Goal: Task Accomplishment & Management: Use online tool/utility

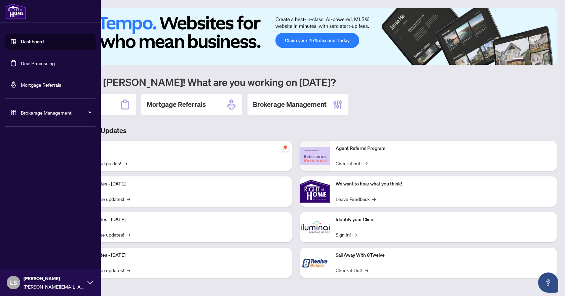
click at [43, 61] on link "Deal Processing" at bounding box center [38, 63] width 34 height 6
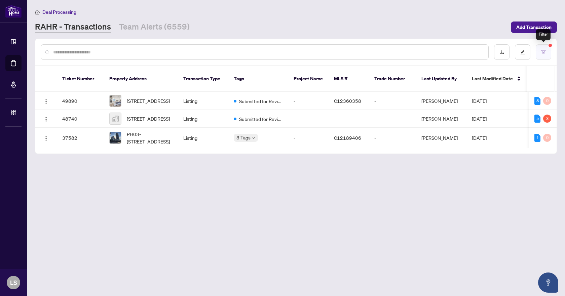
click at [545, 53] on icon "filter" at bounding box center [543, 52] width 5 height 5
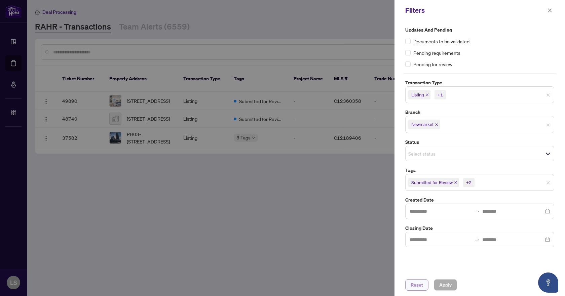
click at [422, 287] on span "Reset" at bounding box center [417, 285] width 12 height 11
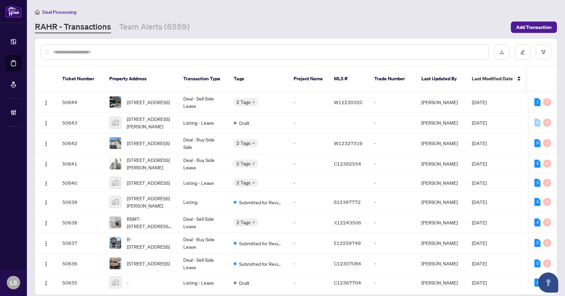
click at [92, 51] on input "text" at bounding box center [268, 51] width 430 height 7
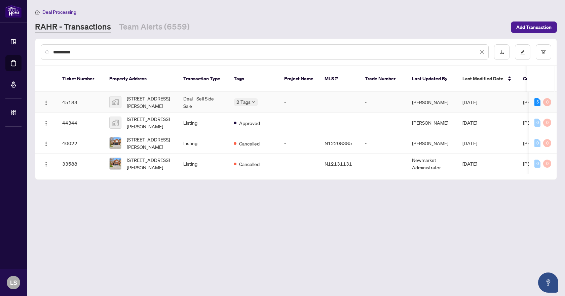
type input "**********"
click at [147, 95] on span "[STREET_ADDRESS][PERSON_NAME]" at bounding box center [150, 102] width 46 height 15
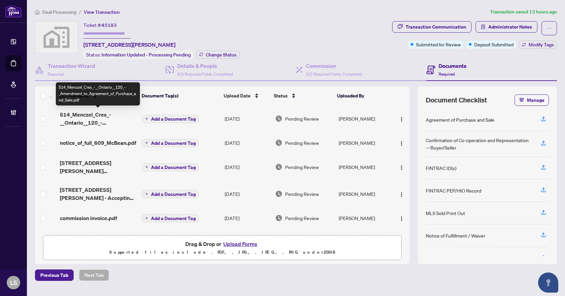
click at [101, 115] on span "514_Menczel_Cres_-__Ontario__120_-_Amendment_to_Agreement_of_Purchase_and_Sale.…" at bounding box center [98, 119] width 77 height 16
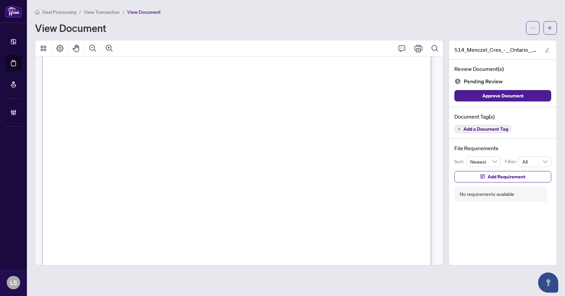
scroll to position [824, 0]
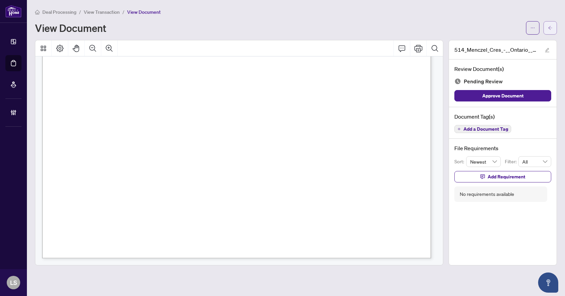
click at [550, 28] on icon "arrow-left" at bounding box center [550, 28] width 4 height 4
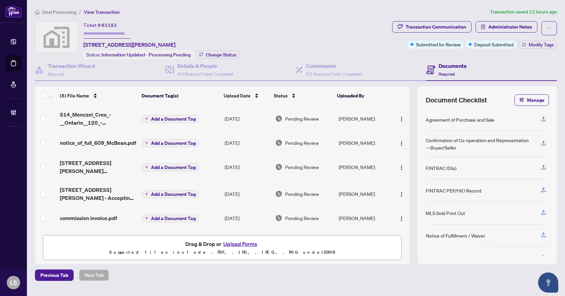
scroll to position [5, 0]
click at [101, 219] on span "commission invoice.pdf" at bounding box center [88, 218] width 57 height 8
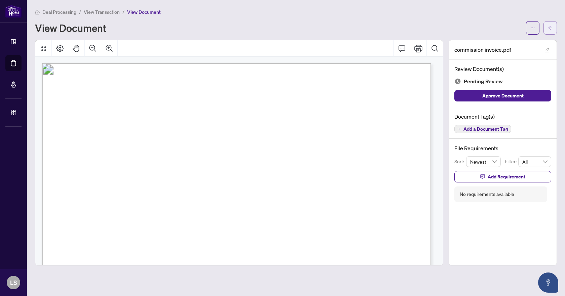
click at [547, 28] on button "button" at bounding box center [550, 27] width 13 height 13
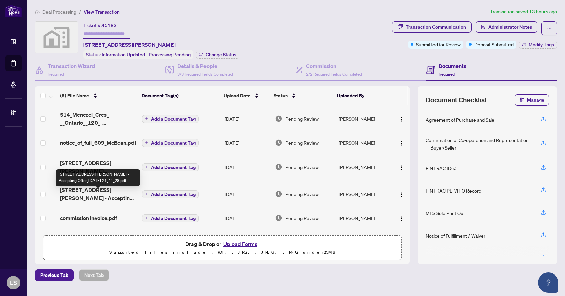
click at [87, 198] on span "[STREET_ADDRESS][PERSON_NAME] - Accepting Offer_[DATE] 21_41_28.pdf" at bounding box center [98, 194] width 77 height 16
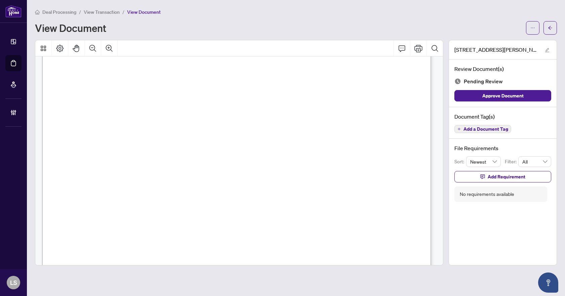
scroll to position [4955, 0]
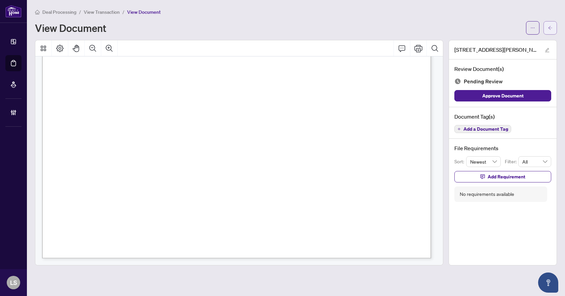
click at [551, 30] on span "button" at bounding box center [550, 28] width 5 height 11
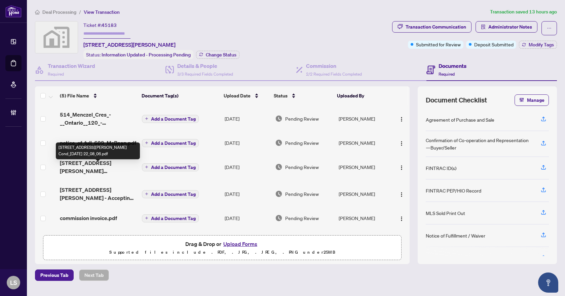
click at [90, 173] on span "[STREET_ADDRESS][PERSON_NAME] Cond_[DATE] 22_08_06.pdf" at bounding box center [98, 167] width 77 height 16
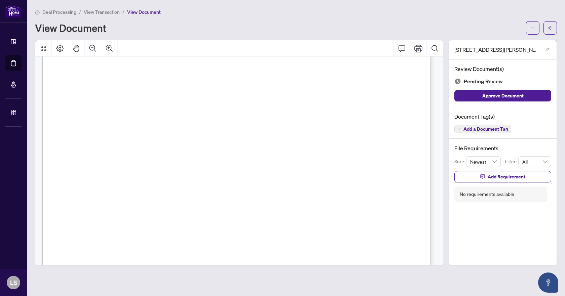
scroll to position [824, 0]
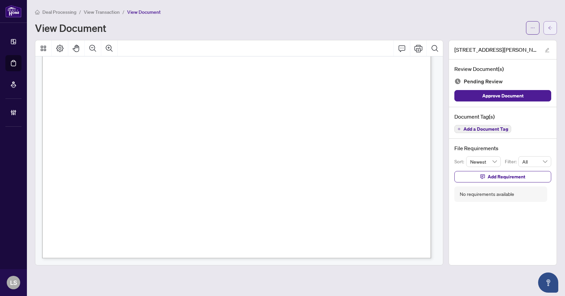
click at [548, 29] on button "button" at bounding box center [550, 27] width 13 height 13
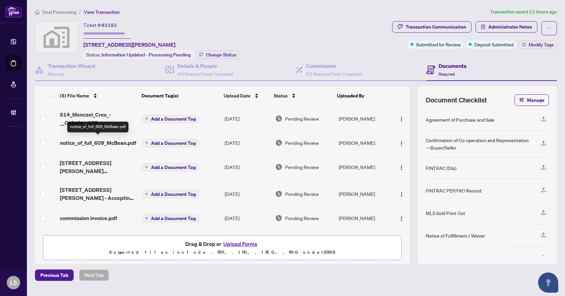
click at [105, 141] on span "notice_of_full_609_McBean.pdf" at bounding box center [98, 143] width 76 height 8
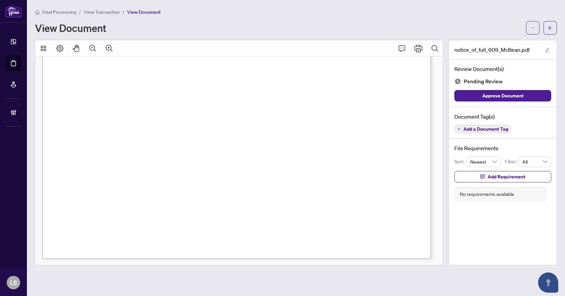
scroll to position [308, 0]
click at [549, 26] on icon "arrow-left" at bounding box center [550, 28] width 5 height 5
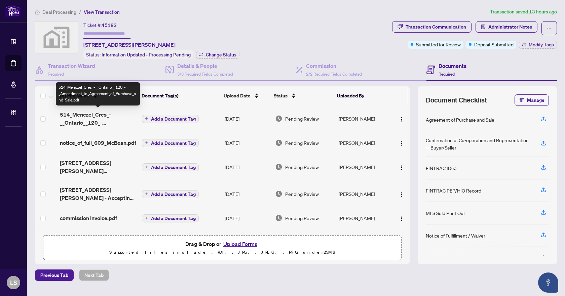
click at [95, 118] on span "514_Menczel_Cres_-__Ontario__120_-_Amendment_to_Agreement_of_Purchase_and_Sale.…" at bounding box center [98, 119] width 77 height 16
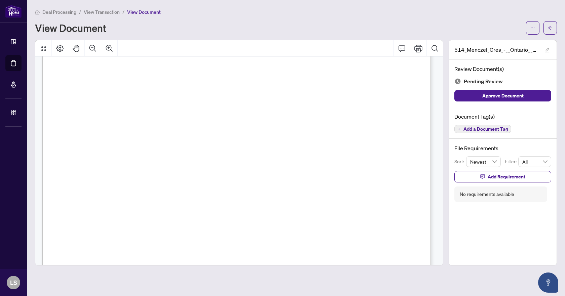
scroll to position [824, 0]
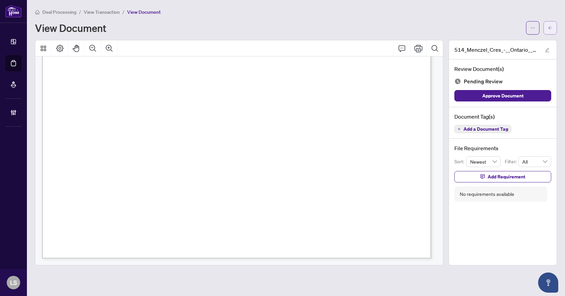
click at [547, 33] on button "button" at bounding box center [550, 27] width 13 height 13
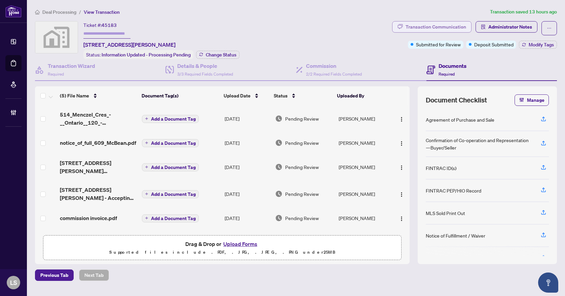
click at [439, 26] on div "Transaction Communication" at bounding box center [436, 27] width 61 height 11
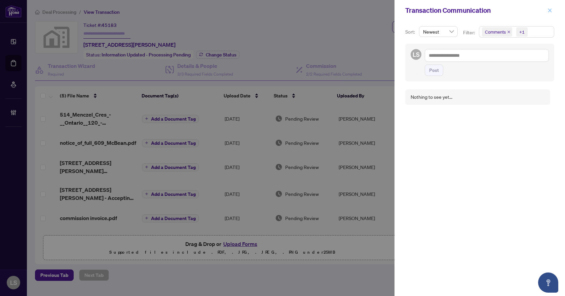
click at [550, 11] on icon "close" at bounding box center [550, 10] width 4 height 4
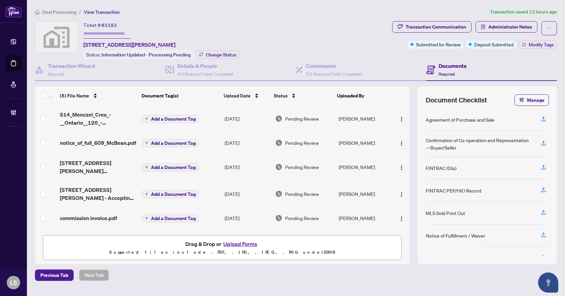
click at [63, 8] on li "Deal Processing" at bounding box center [55, 12] width 41 height 8
click at [63, 11] on span "Deal Processing" at bounding box center [59, 12] width 34 height 6
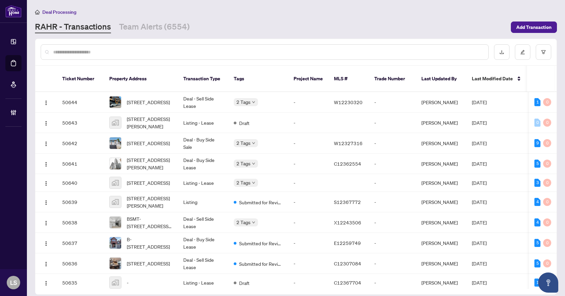
click at [189, 53] on input "text" at bounding box center [268, 51] width 430 height 7
type input "**********"
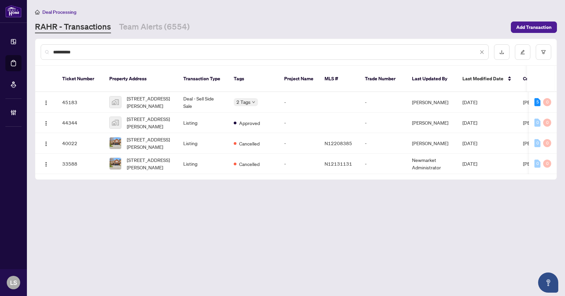
drag, startPoint x: 86, startPoint y: 52, endPoint x: 39, endPoint y: 47, distance: 47.4
click at [39, 47] on div "**********" at bounding box center [295, 52] width 521 height 26
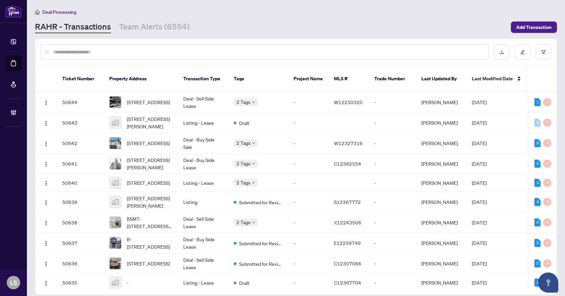
click at [136, 51] on input "text" at bounding box center [268, 51] width 430 height 7
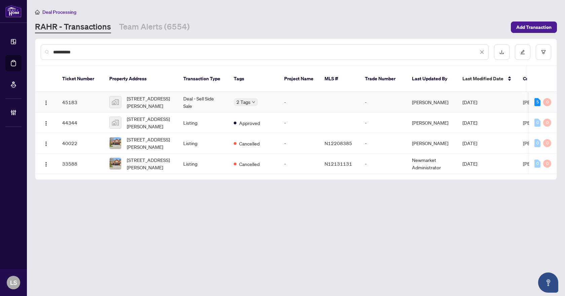
type input "**********"
click at [151, 97] on span "[STREET_ADDRESS][PERSON_NAME]" at bounding box center [150, 102] width 46 height 15
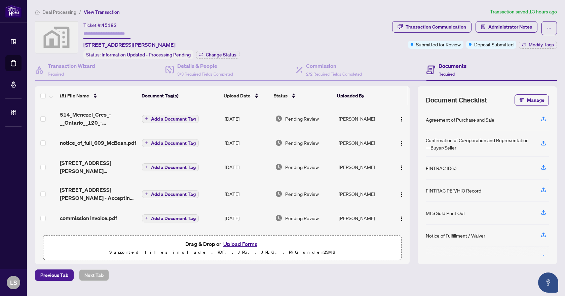
scroll to position [5, 0]
click at [63, 13] on span "Deal Processing" at bounding box center [59, 12] width 34 height 6
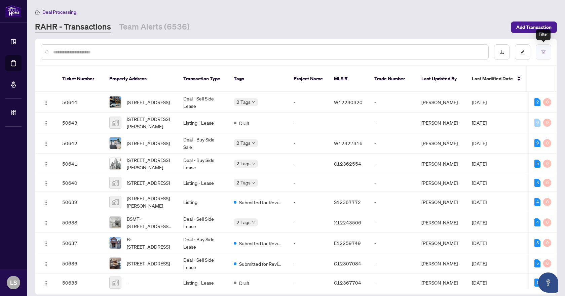
click at [544, 48] on button "button" at bounding box center [543, 51] width 15 height 15
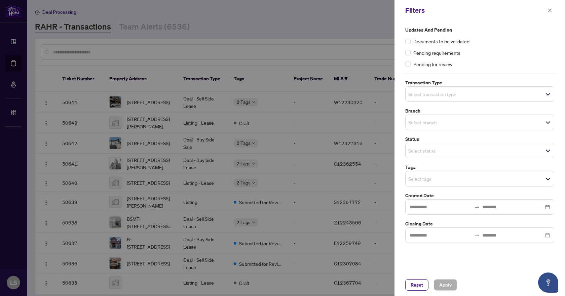
click at [451, 93] on input "search" at bounding box center [431, 94] width 47 height 8
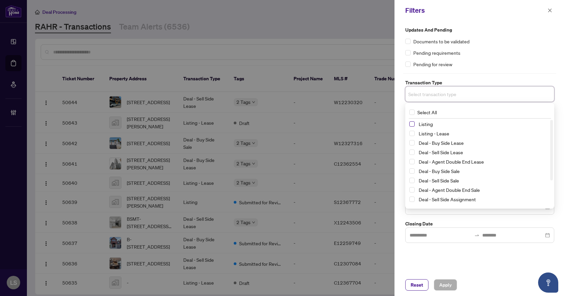
click at [411, 125] on span "Select Listing" at bounding box center [411, 123] width 5 height 5
click at [411, 137] on span "Select Listing - Lease" at bounding box center [411, 134] width 5 height 5
click at [489, 61] on div "Pending for review" at bounding box center [479, 64] width 149 height 7
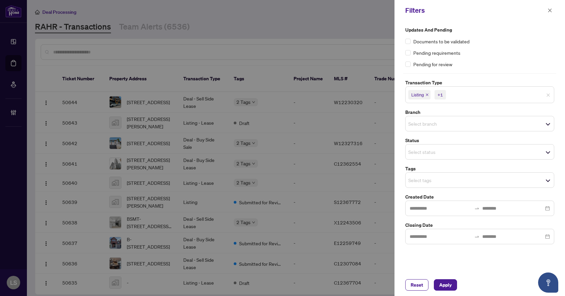
click at [439, 123] on input "search" at bounding box center [431, 124] width 47 height 8
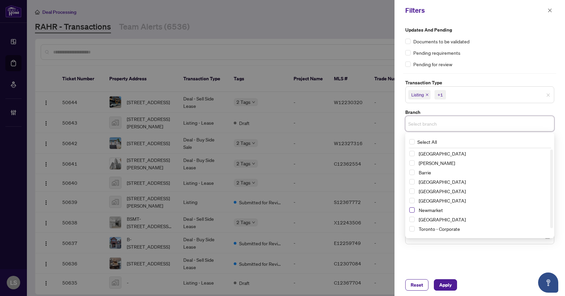
click at [412, 211] on span "Select Newmarket" at bounding box center [411, 210] width 5 height 5
click at [473, 58] on div "Updates and Pending Documents to be validated Pending requirements Pending for …" at bounding box center [479, 47] width 149 height 42
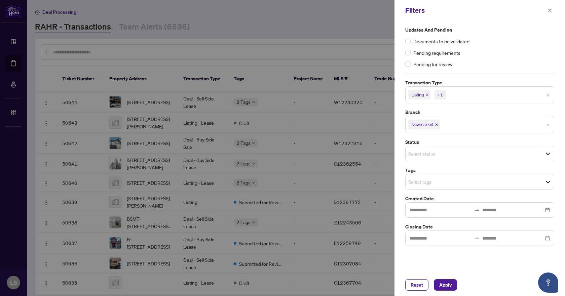
click at [419, 153] on input "search" at bounding box center [431, 154] width 47 height 8
click at [483, 53] on div "Pending requirements" at bounding box center [479, 52] width 149 height 7
click at [416, 182] on input "search" at bounding box center [431, 182] width 47 height 8
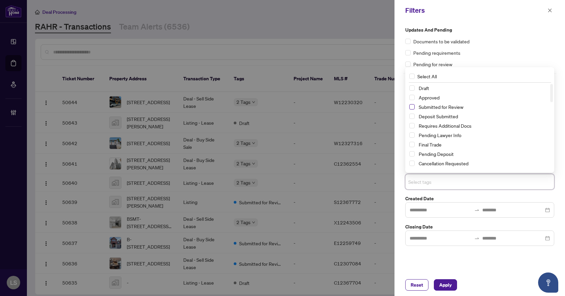
click at [412, 107] on span "Select Submitted for Review" at bounding box center [411, 106] width 5 height 5
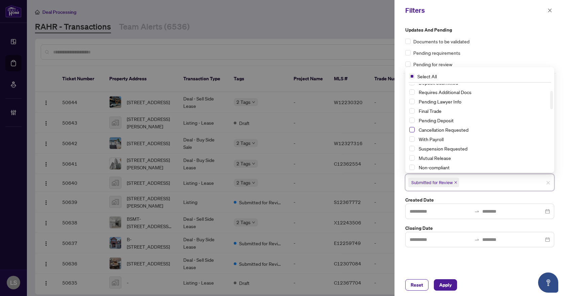
click at [413, 129] on span "Select Cancellation Requested" at bounding box center [411, 129] width 5 height 5
click at [411, 147] on span "Select Suspension Requested" at bounding box center [411, 148] width 5 height 5
click at [447, 282] on span "Apply" at bounding box center [445, 285] width 12 height 11
